Goal: Transaction & Acquisition: Download file/media

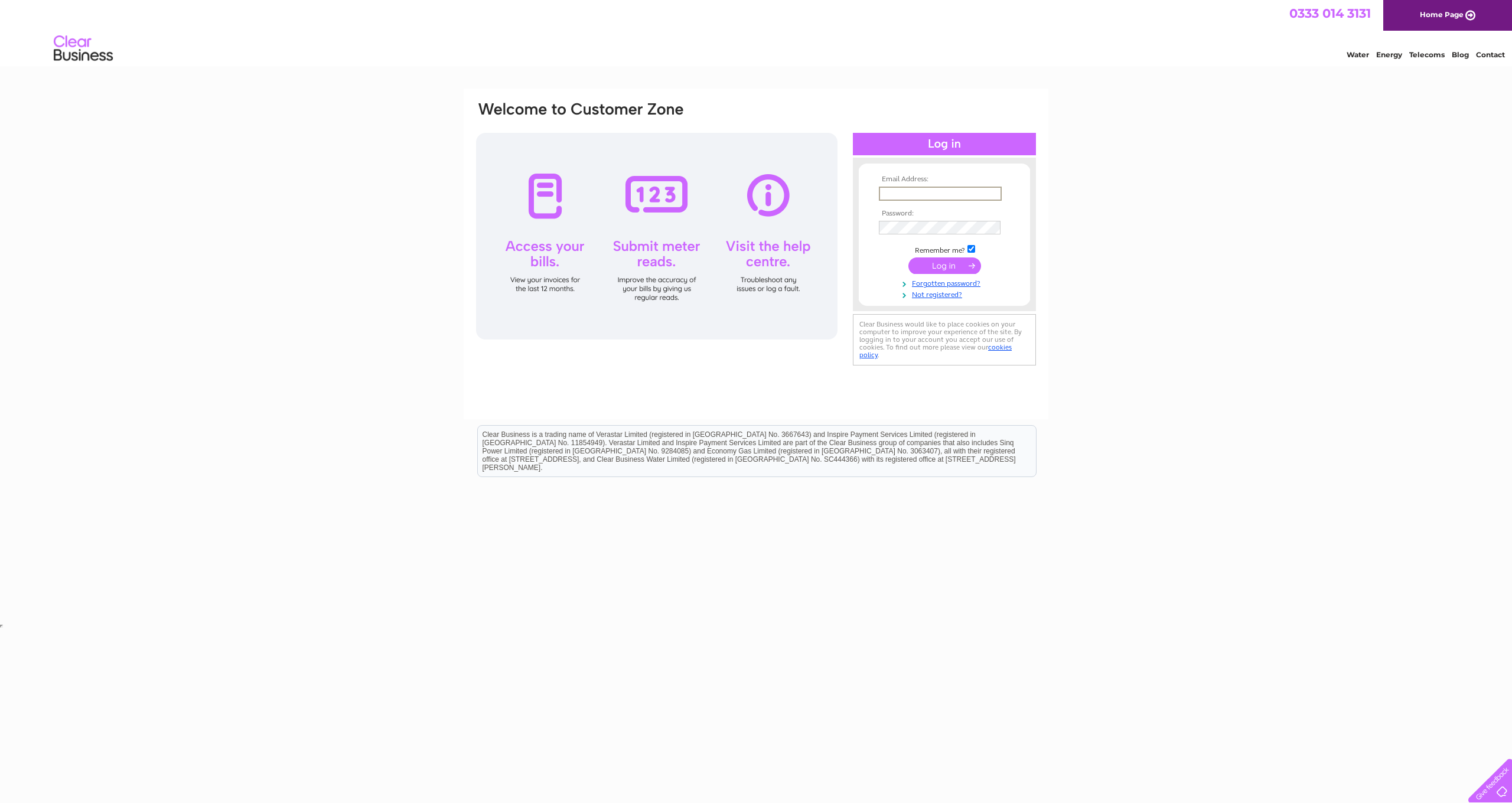
type input "[EMAIL_ADDRESS][DOMAIN_NAME]"
click at [953, 265] on input "submit" at bounding box center [944, 265] width 72 height 16
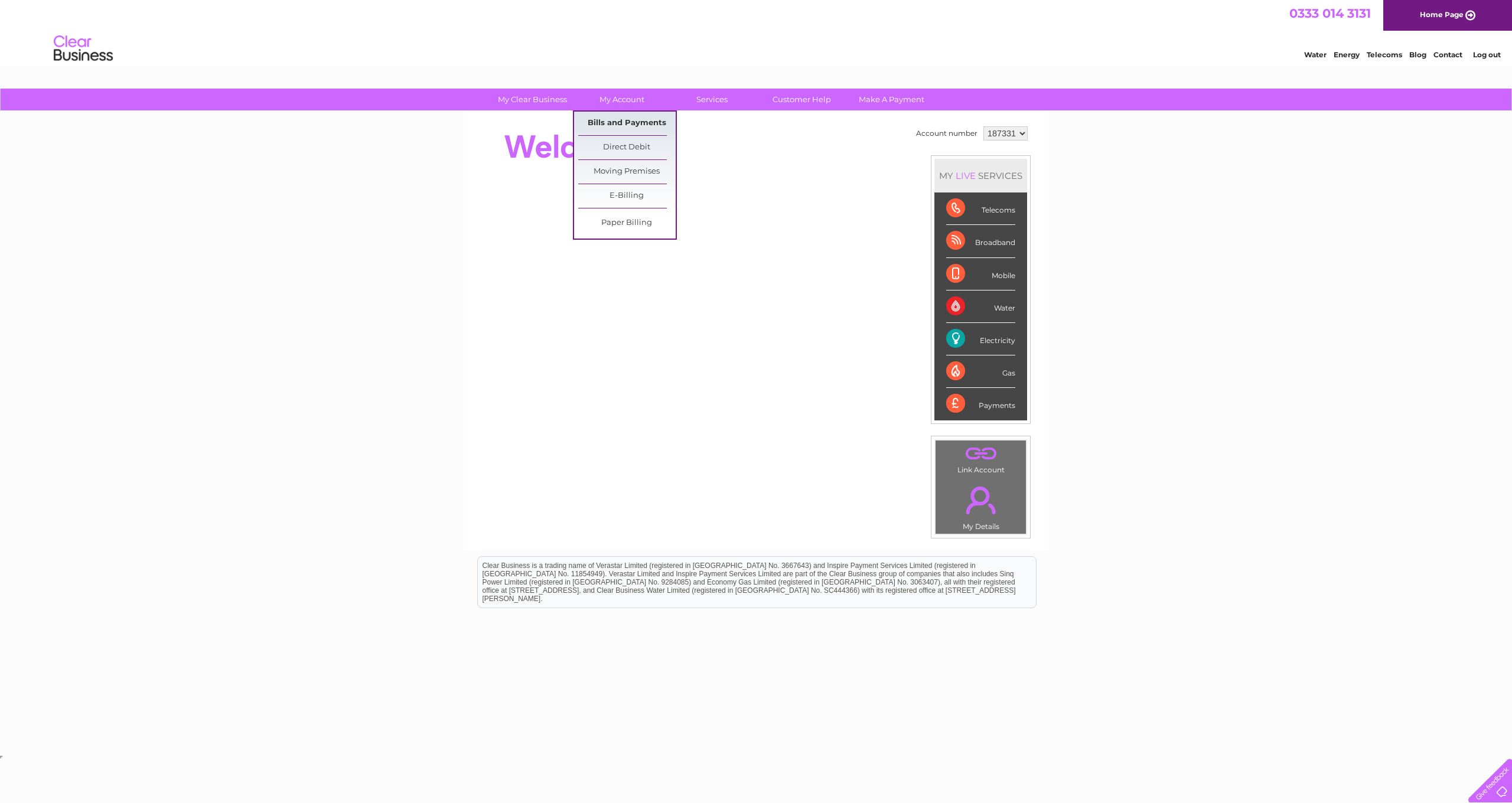
click at [620, 126] on link "Bills and Payments" at bounding box center [626, 123] width 97 height 23
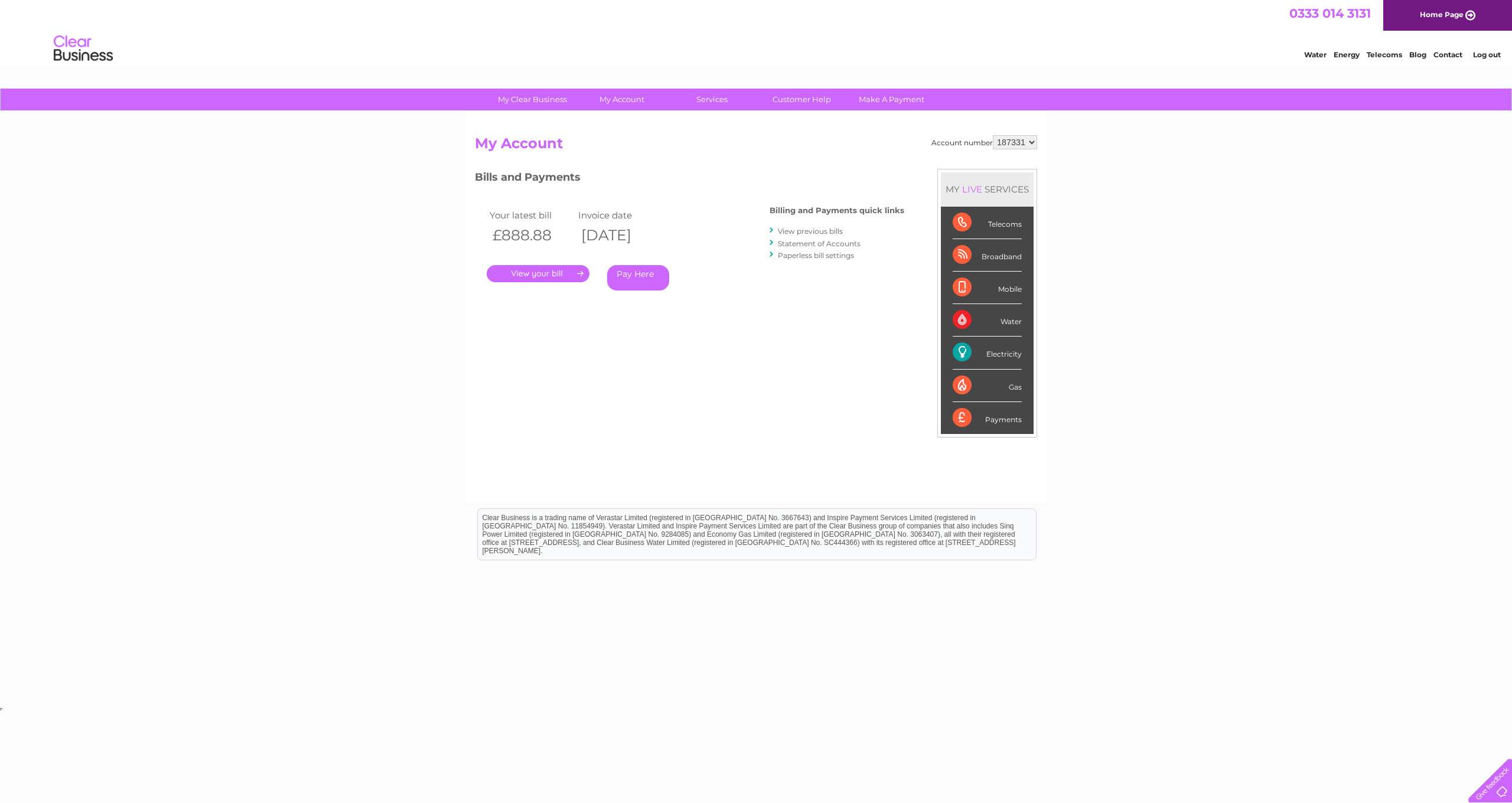
click at [581, 272] on link "." at bounding box center [538, 273] width 102 height 17
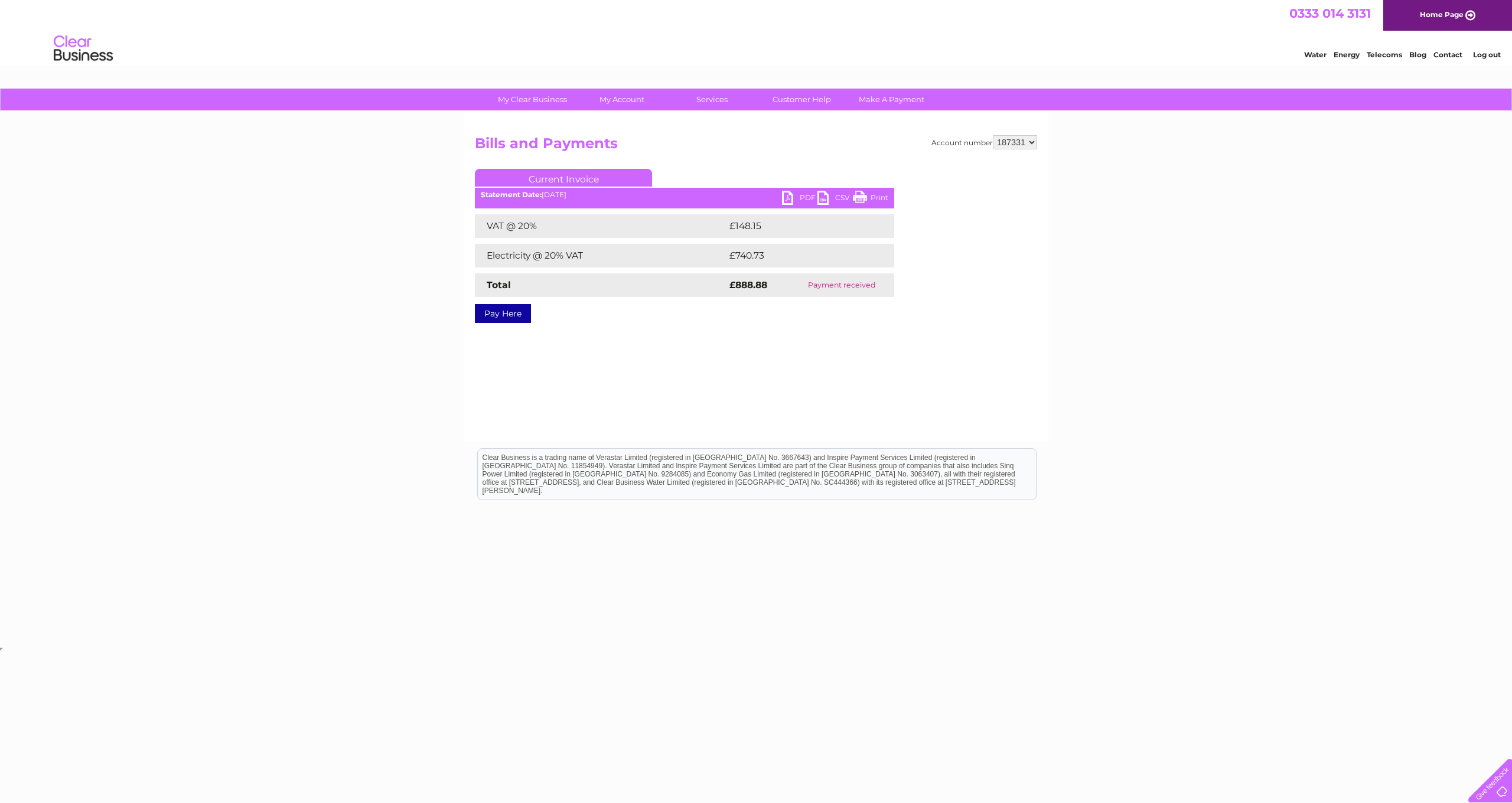
click at [800, 196] on link "PDF" at bounding box center [799, 199] width 35 height 17
